Goal: Task Accomplishment & Management: Use online tool/utility

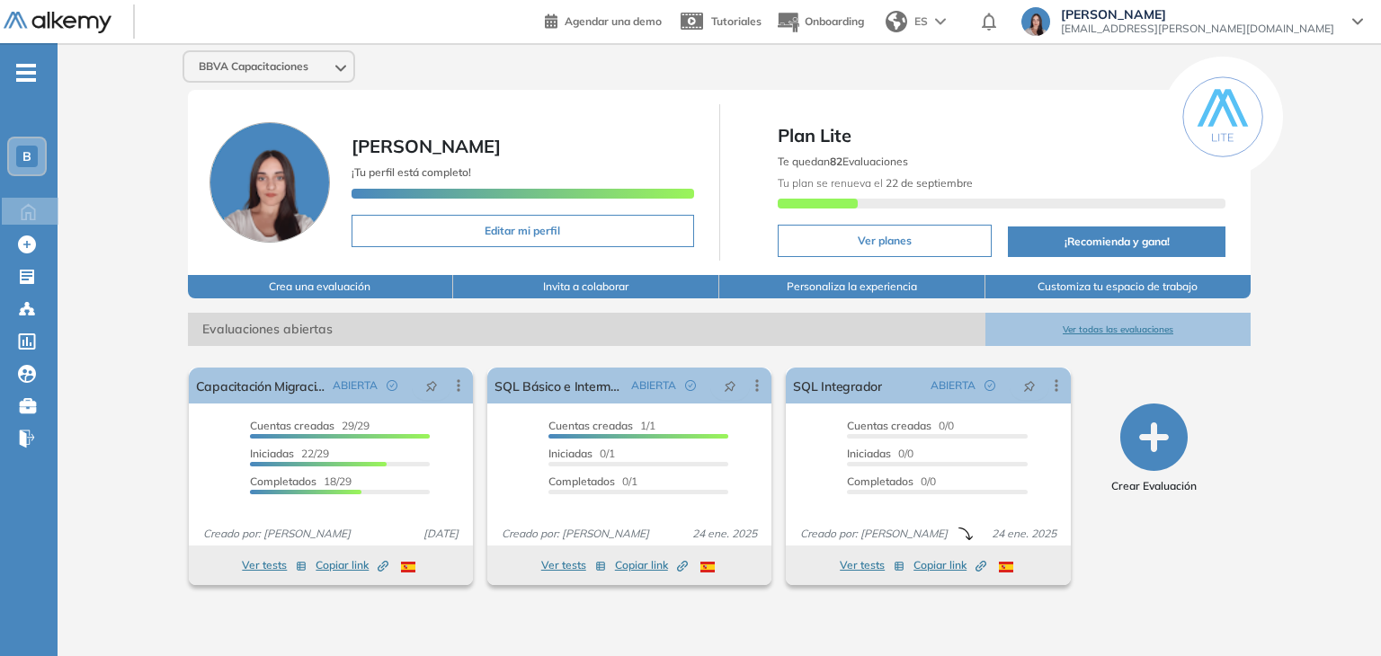
click at [17, 148] on div "B" at bounding box center [27, 157] width 22 height 22
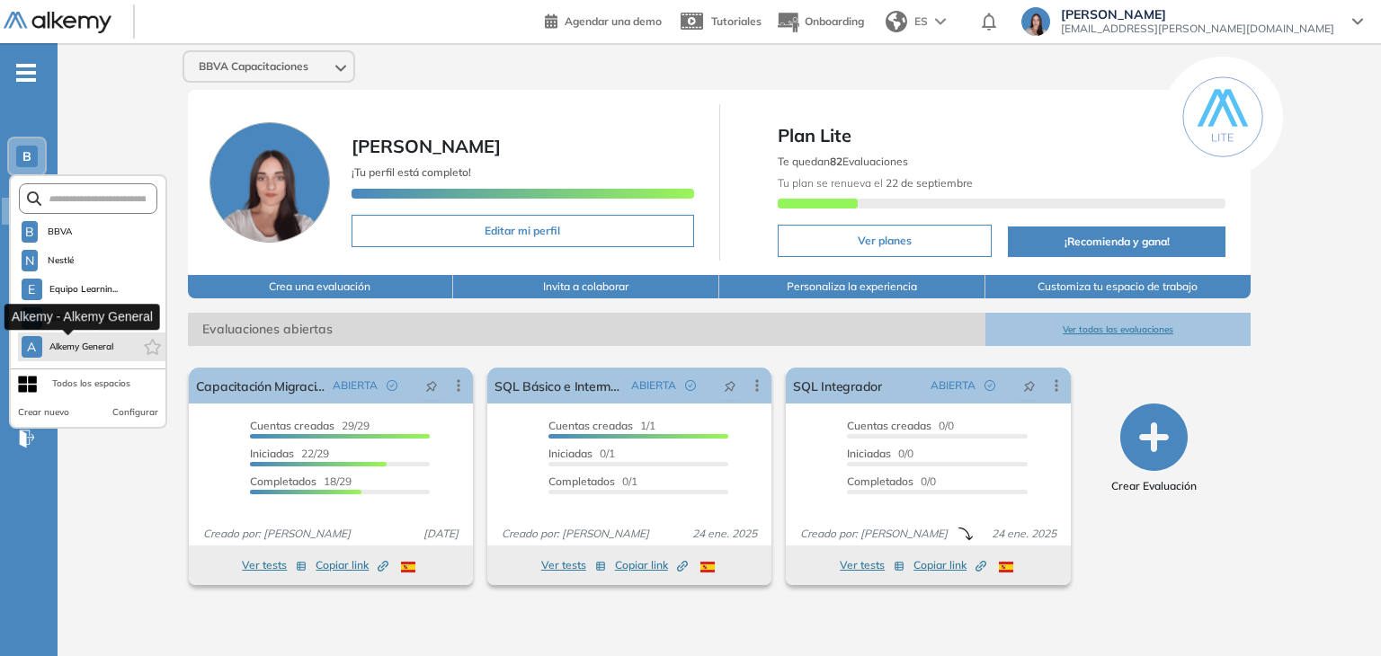
click at [49, 350] on span "Alkemy General" at bounding box center [81, 347] width 65 height 14
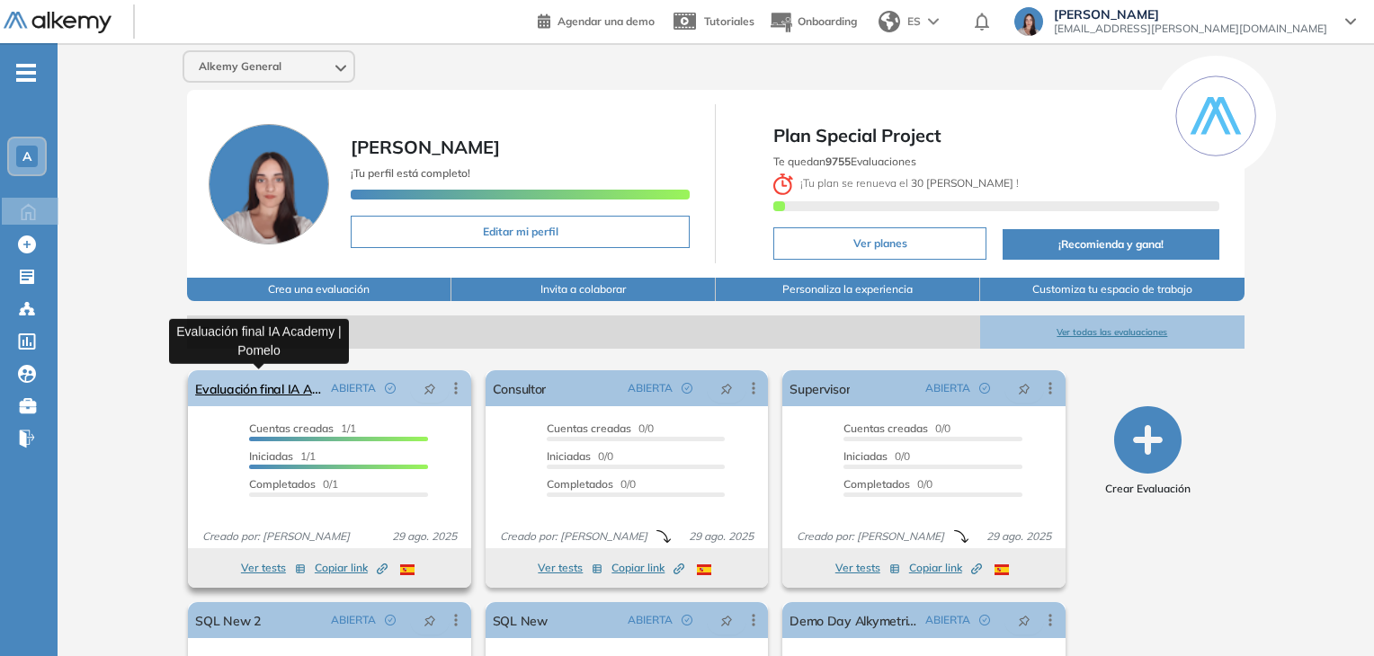
click at [278, 387] on link "Evaluación final IA Academy | Pomelo" at bounding box center [259, 388] width 128 height 36
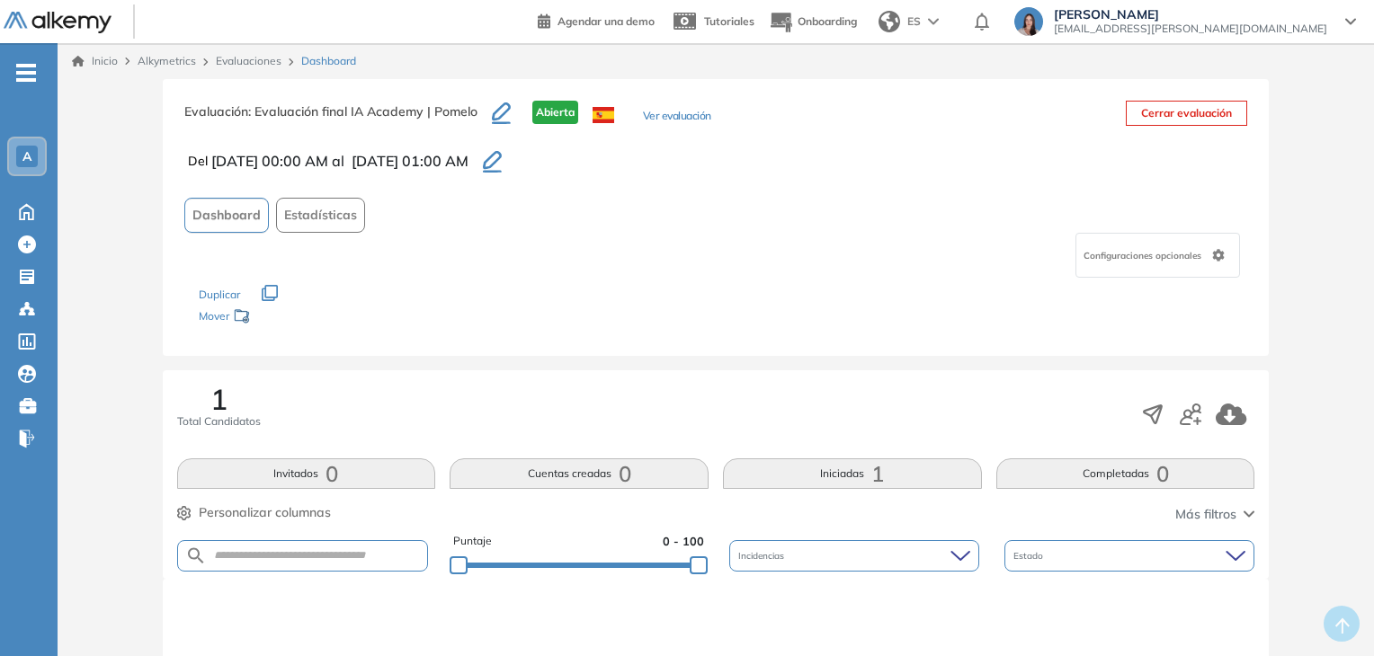
click at [502, 163] on icon "button" at bounding box center [492, 162] width 19 height 22
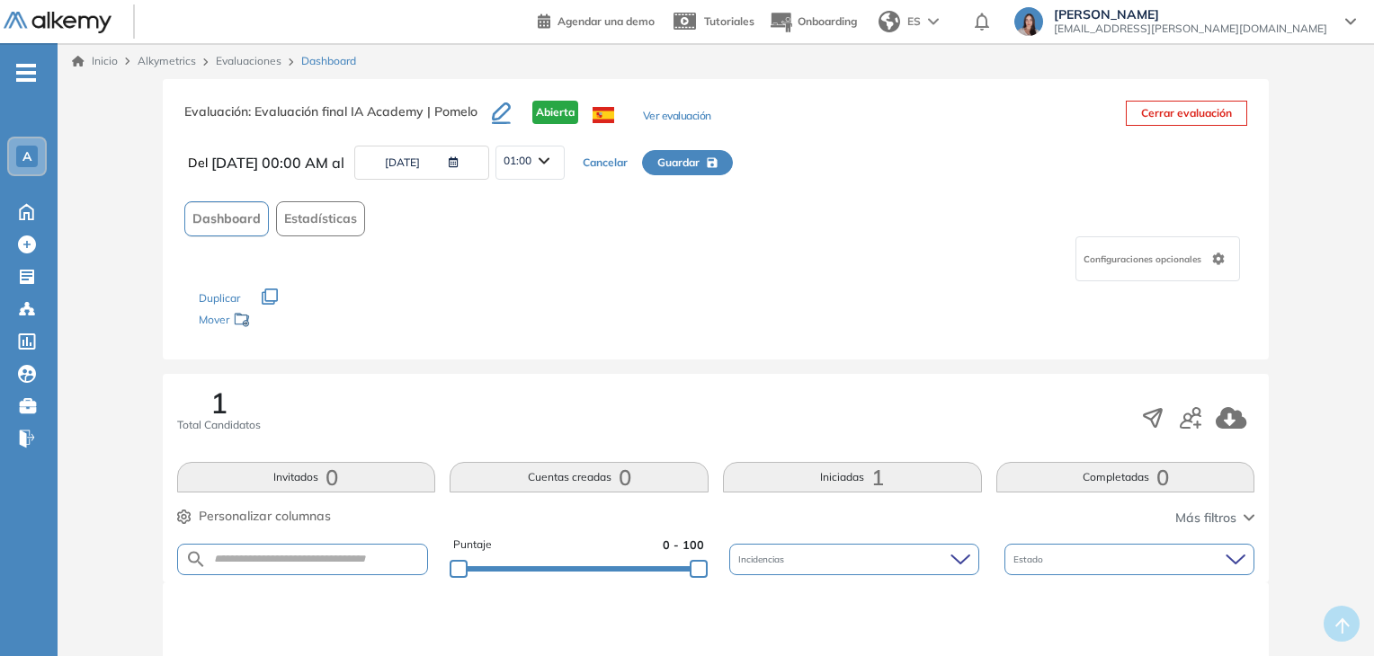
click at [468, 164] on button "31/12/2025" at bounding box center [421, 163] width 135 height 34
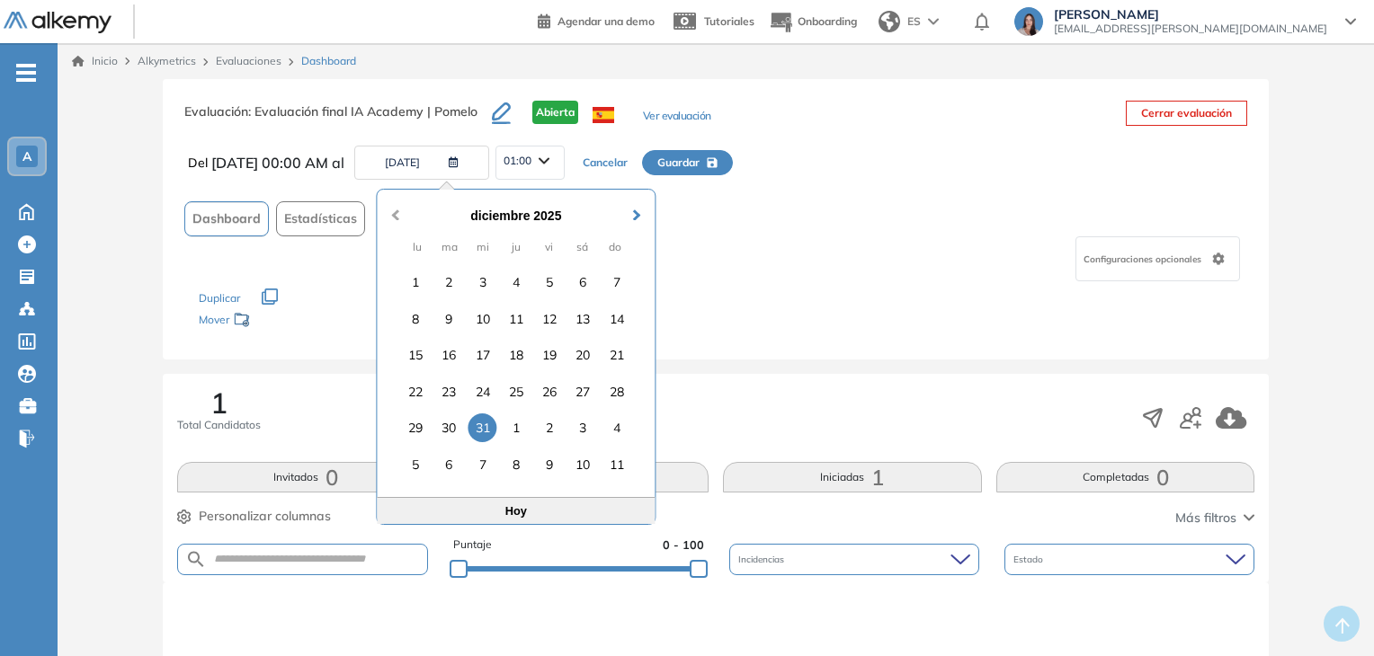
click at [391, 217] on button "Previous Month" at bounding box center [393, 206] width 29 height 29
click at [454, 279] on div "2" at bounding box center [448, 282] width 29 height 29
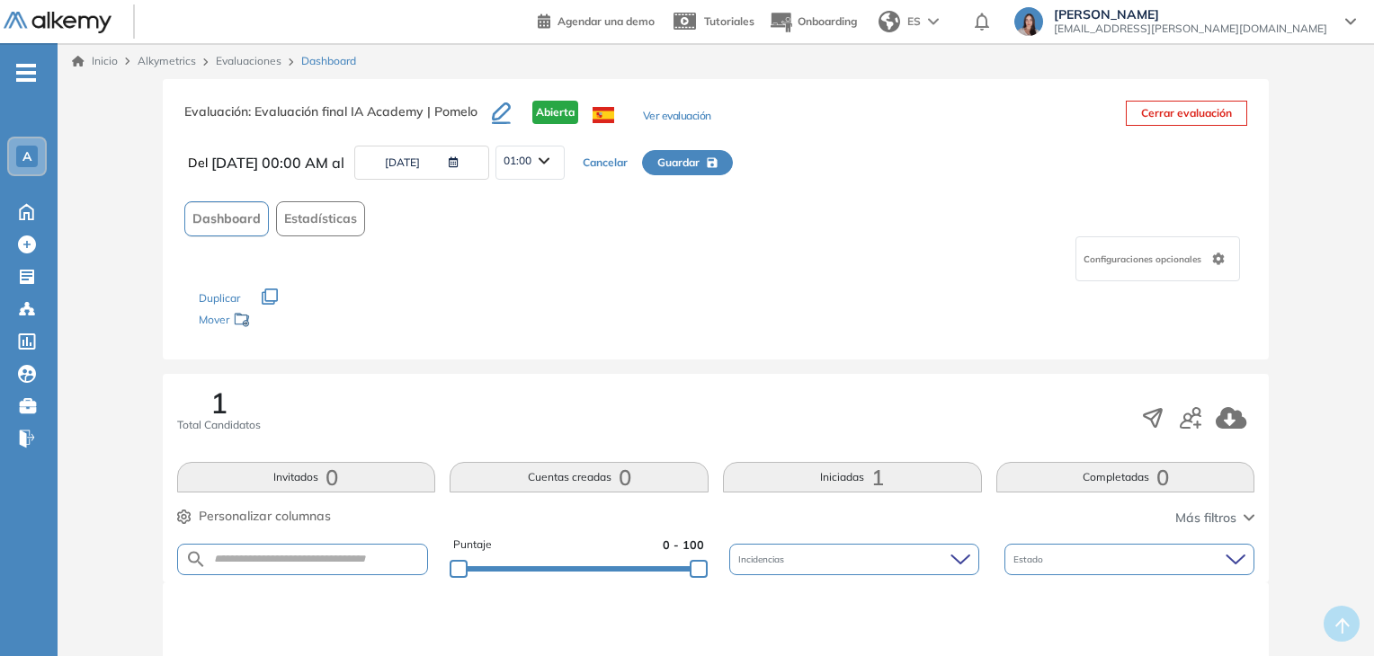
click at [531, 155] on span "01:00" at bounding box center [517, 161] width 28 height 14
click at [530, 298] on li "23:45" at bounding box center [517, 299] width 26 height 18
click at [531, 156] on span "23:45" at bounding box center [517, 161] width 28 height 14
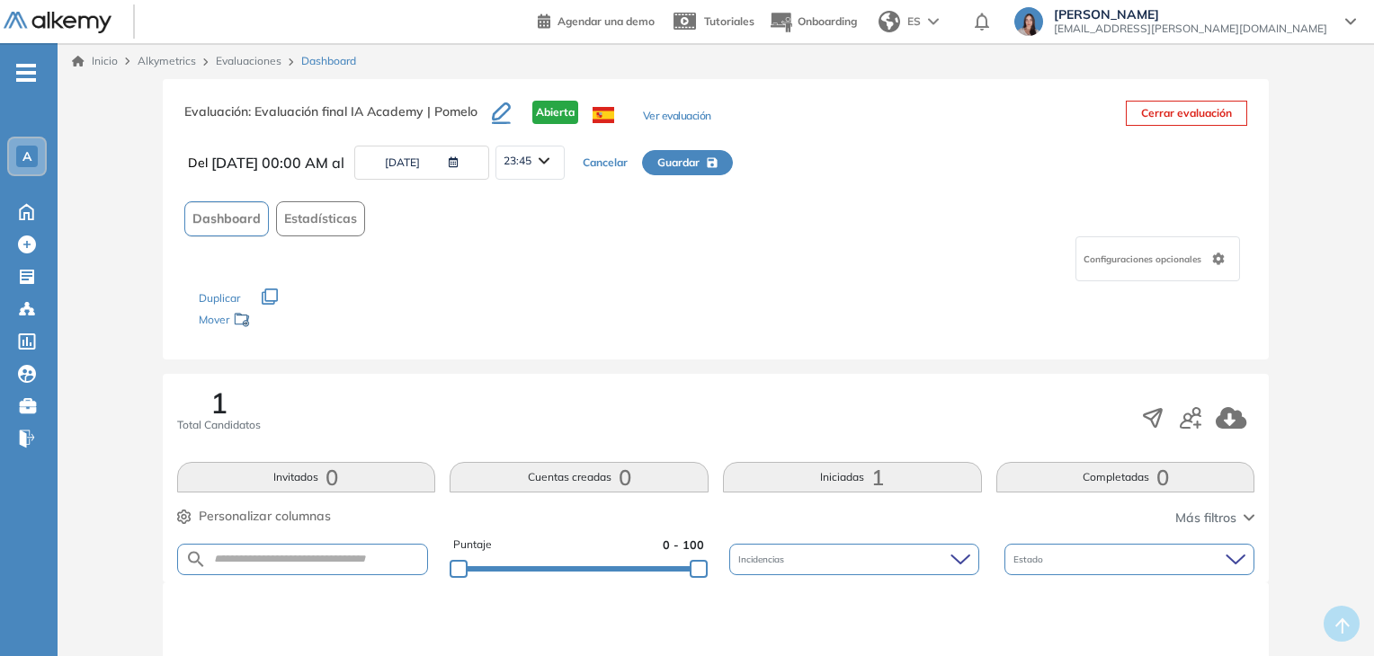
click at [531, 156] on span "23:45" at bounding box center [517, 161] width 28 height 14
click at [730, 272] on div "Configuraciones opcionales" at bounding box center [716, 258] width 1064 height 45
click at [699, 165] on span "Guardar" at bounding box center [678, 163] width 42 height 16
type input "**********"
